Goal: Information Seeking & Learning: Learn about a topic

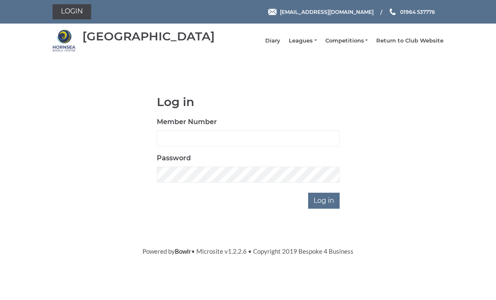
scroll to position [70, 0]
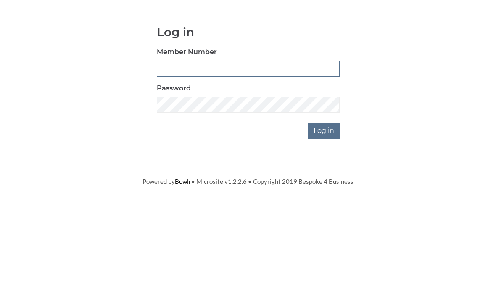
type input "0196"
click at [325, 193] on input "Log in" at bounding box center [324, 201] width 32 height 16
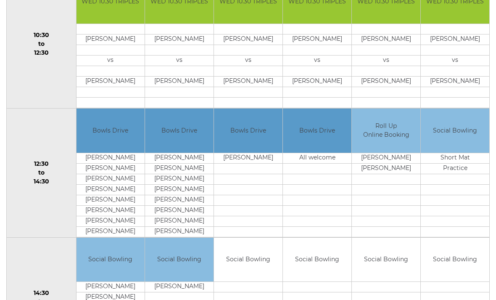
scroll to position [351, 0]
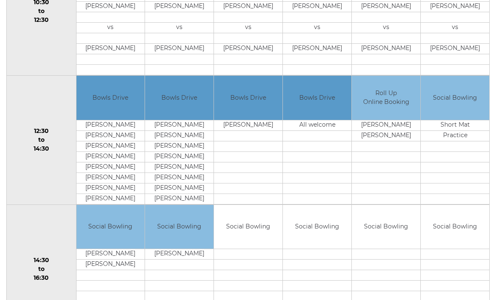
click at [314, 191] on td at bounding box center [317, 188] width 69 height 11
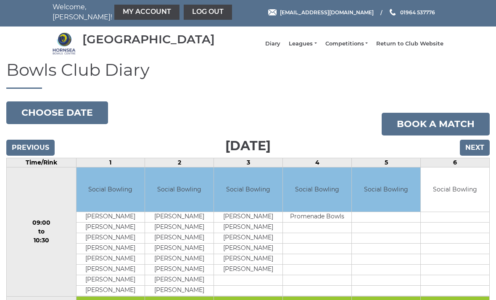
scroll to position [0, 0]
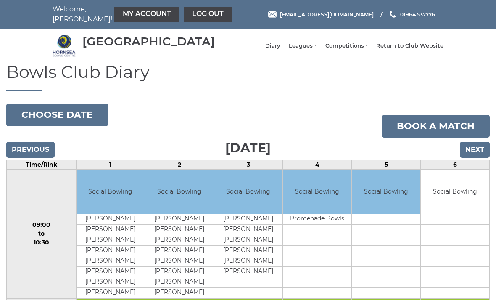
click at [480, 158] on input "Next" at bounding box center [475, 150] width 30 height 16
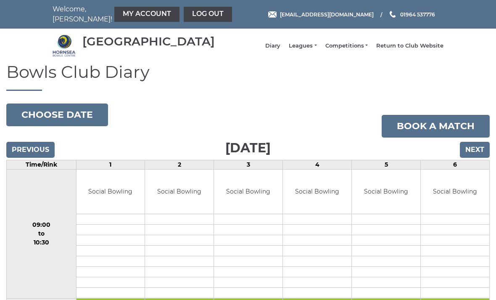
click at [483, 156] on input "Next" at bounding box center [475, 150] width 30 height 16
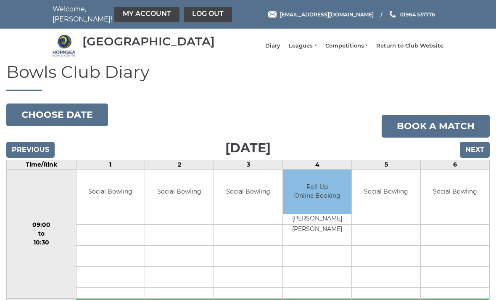
click at [317, 46] on li "Leagues Club leagues - Winter 2025-6 Club leagues - Summer 2025 Club leagues - …" at bounding box center [298, 46] width 36 height 16
click at [317, 50] on link "Leagues" at bounding box center [303, 46] width 28 height 8
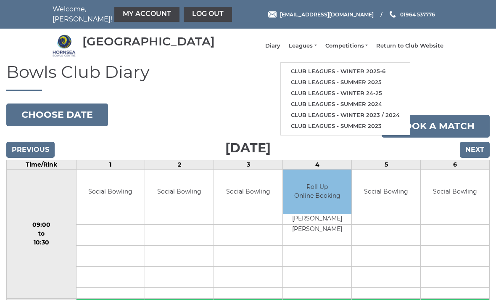
click at [343, 77] on link "Club leagues - Winter 2025-6" at bounding box center [345, 71] width 129 height 11
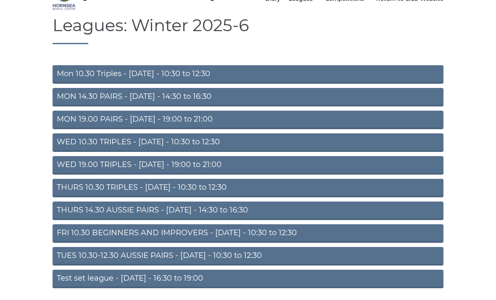
scroll to position [55, 0]
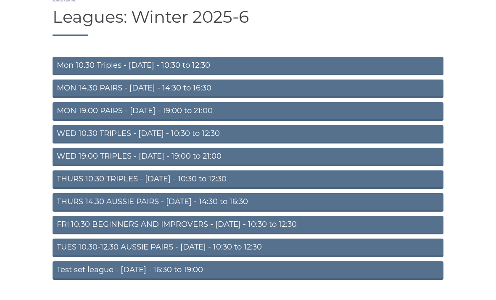
click at [257, 232] on link "FRI 10.30 BEGINNERS AND IMPROVERS - Friday - 10:30 to 12:30" at bounding box center [248, 225] width 391 height 18
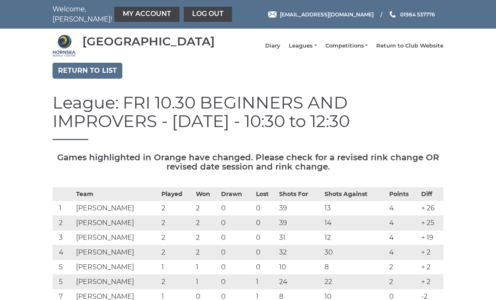
click at [113, 77] on link "Return to list" at bounding box center [88, 71] width 70 height 16
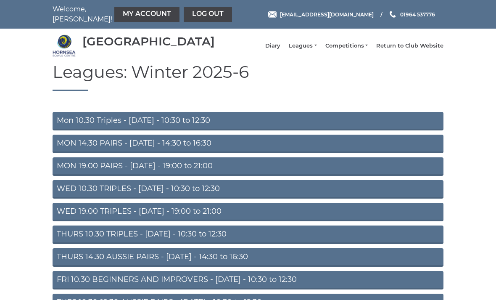
click at [243, 129] on link "Mon 10.30 Triples - Monday - 10:30 to 12:30" at bounding box center [248, 121] width 391 height 18
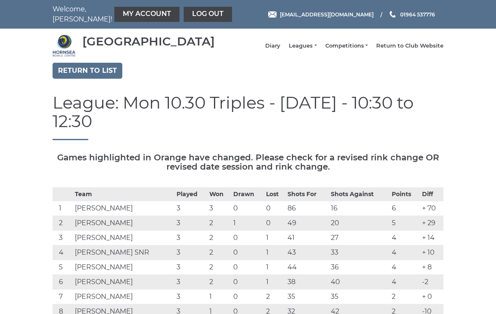
click at [108, 77] on link "Return to list" at bounding box center [88, 71] width 70 height 16
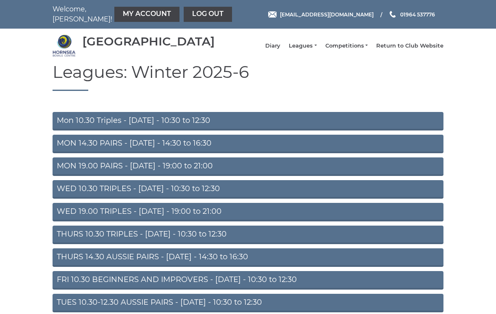
click at [263, 195] on link "WED 10.30 TRIPLES - [DATE] - 10:30 to 12:30" at bounding box center [248, 189] width 391 height 18
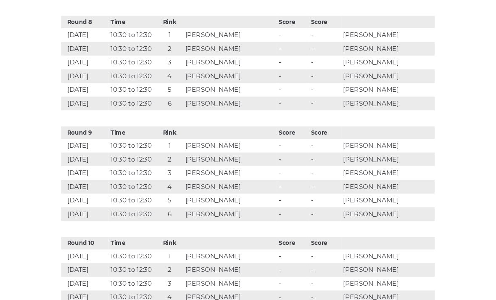
scroll to position [1250, 0]
